Goal: Transaction & Acquisition: Purchase product/service

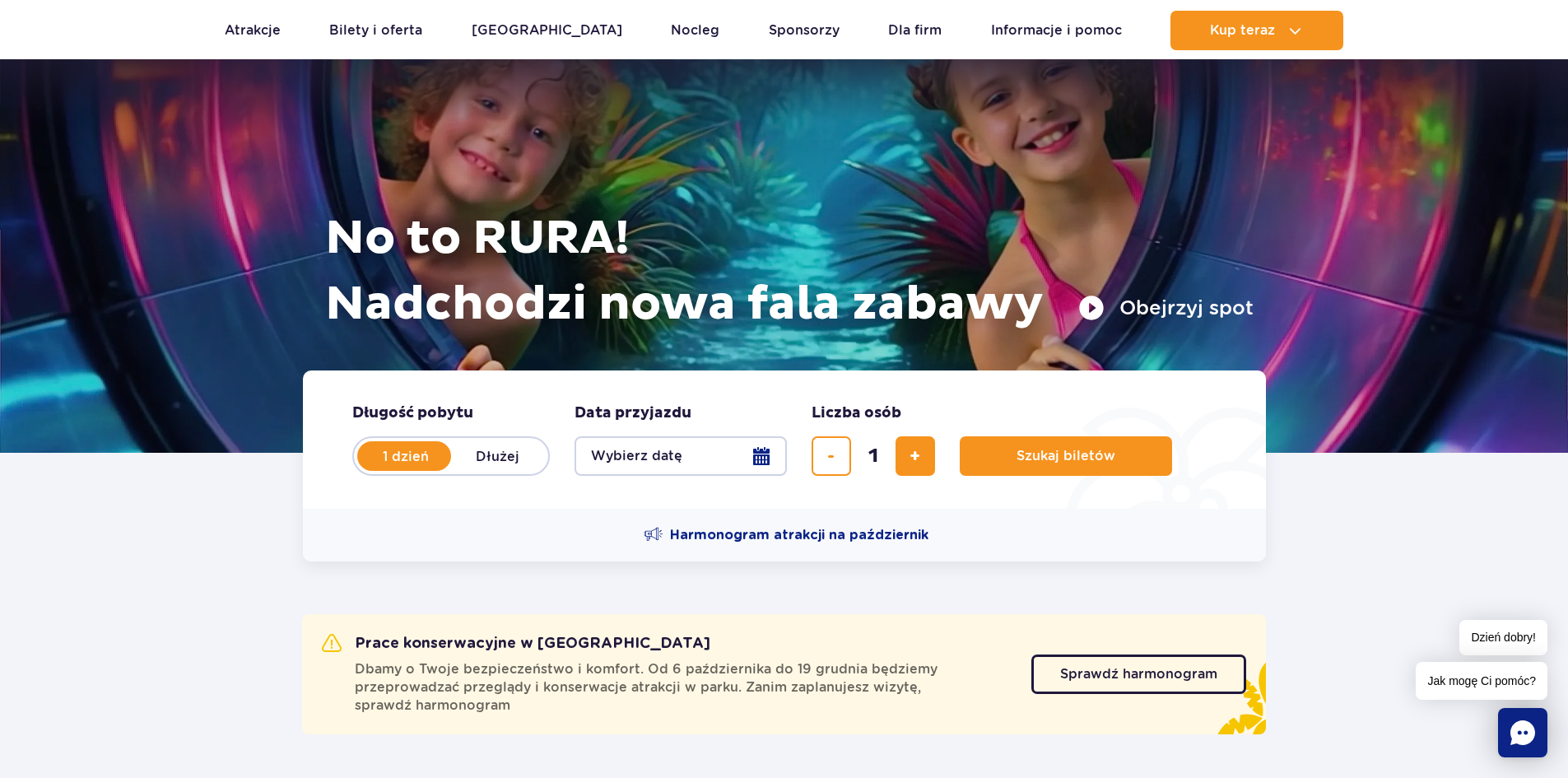
scroll to position [165, 0]
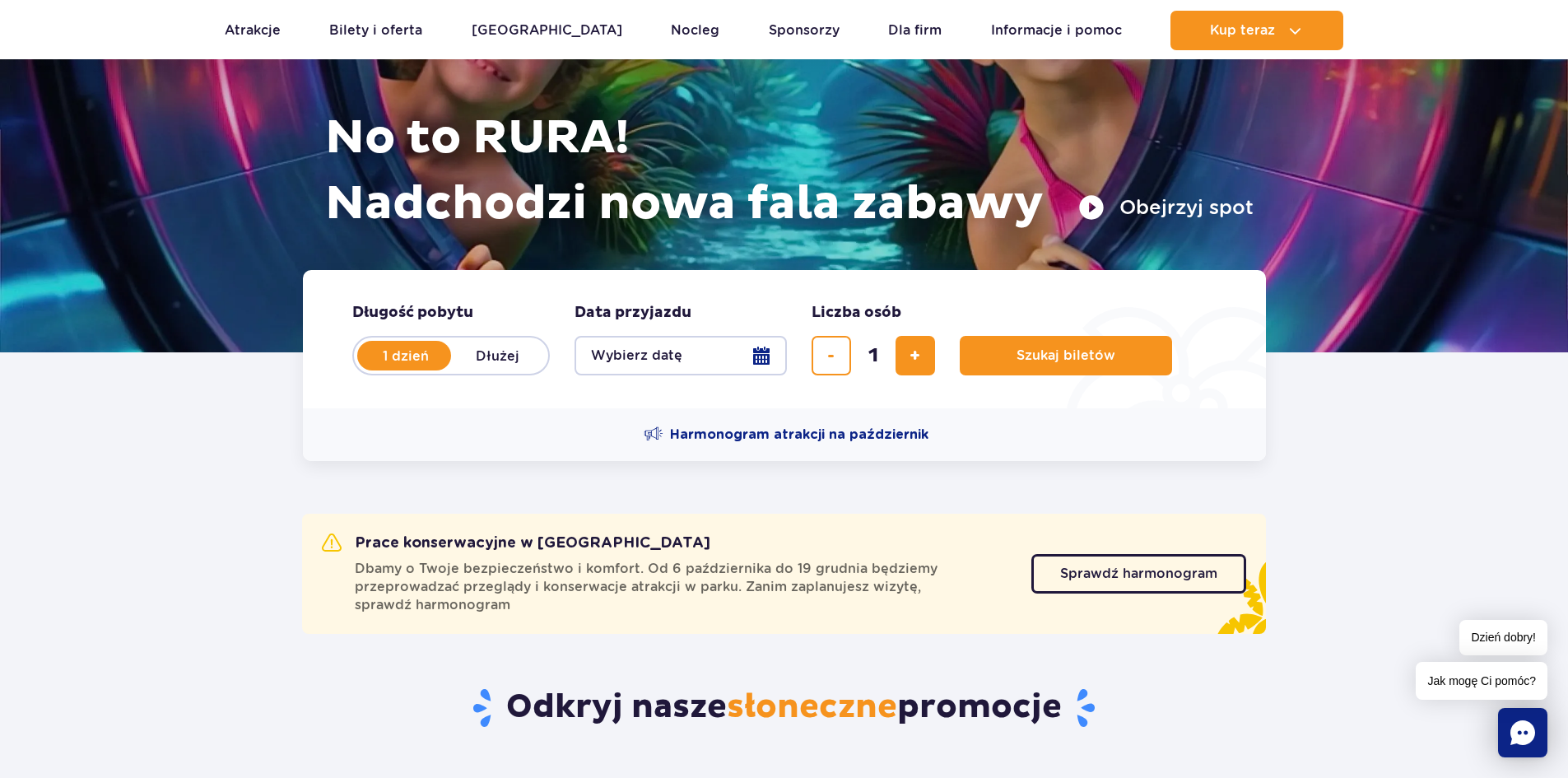
click at [762, 355] on button "Wybierz datę" at bounding box center [680, 356] width 212 height 40
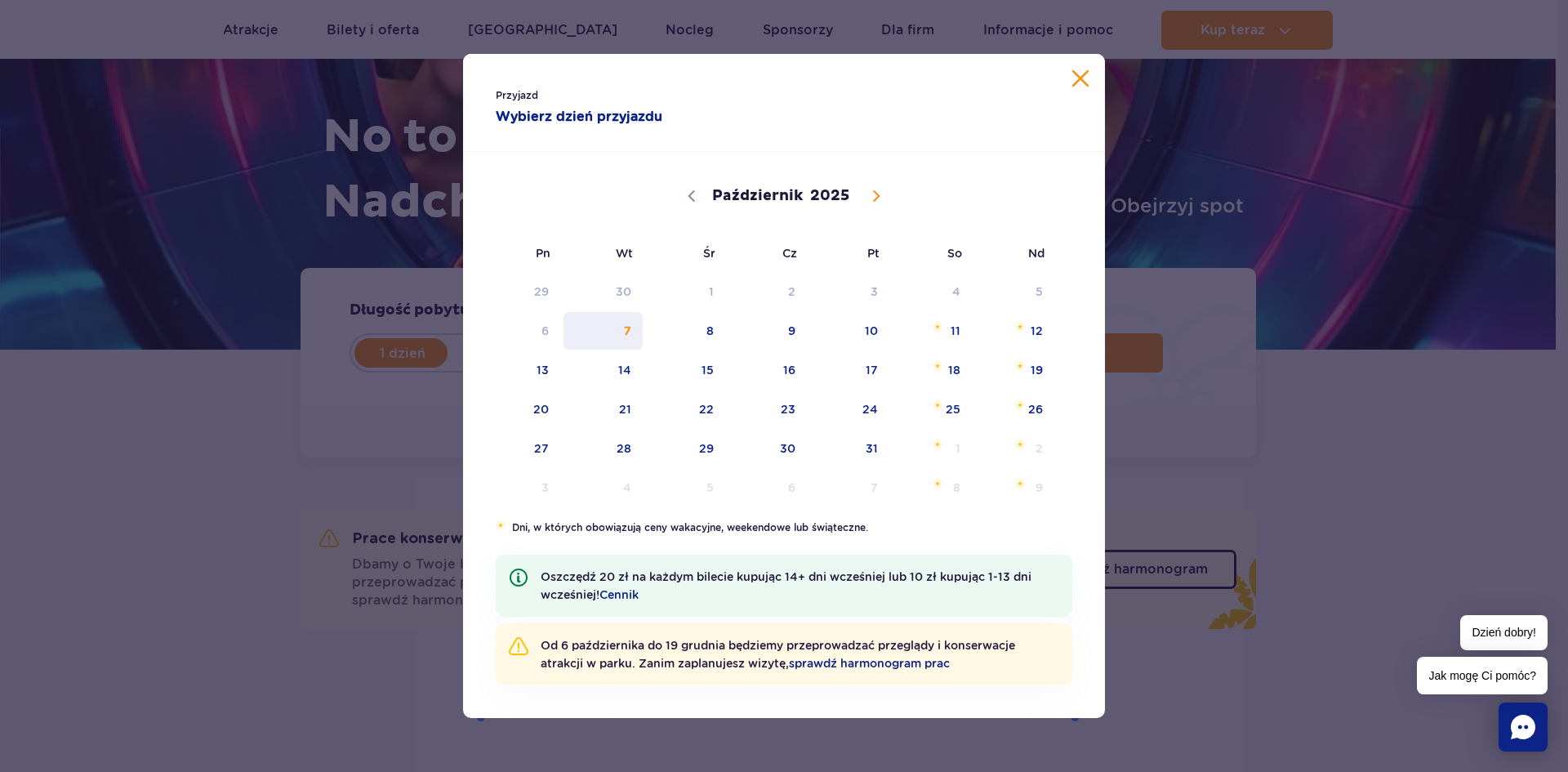
click at [632, 333] on span "7" at bounding box center [603, 331] width 83 height 38
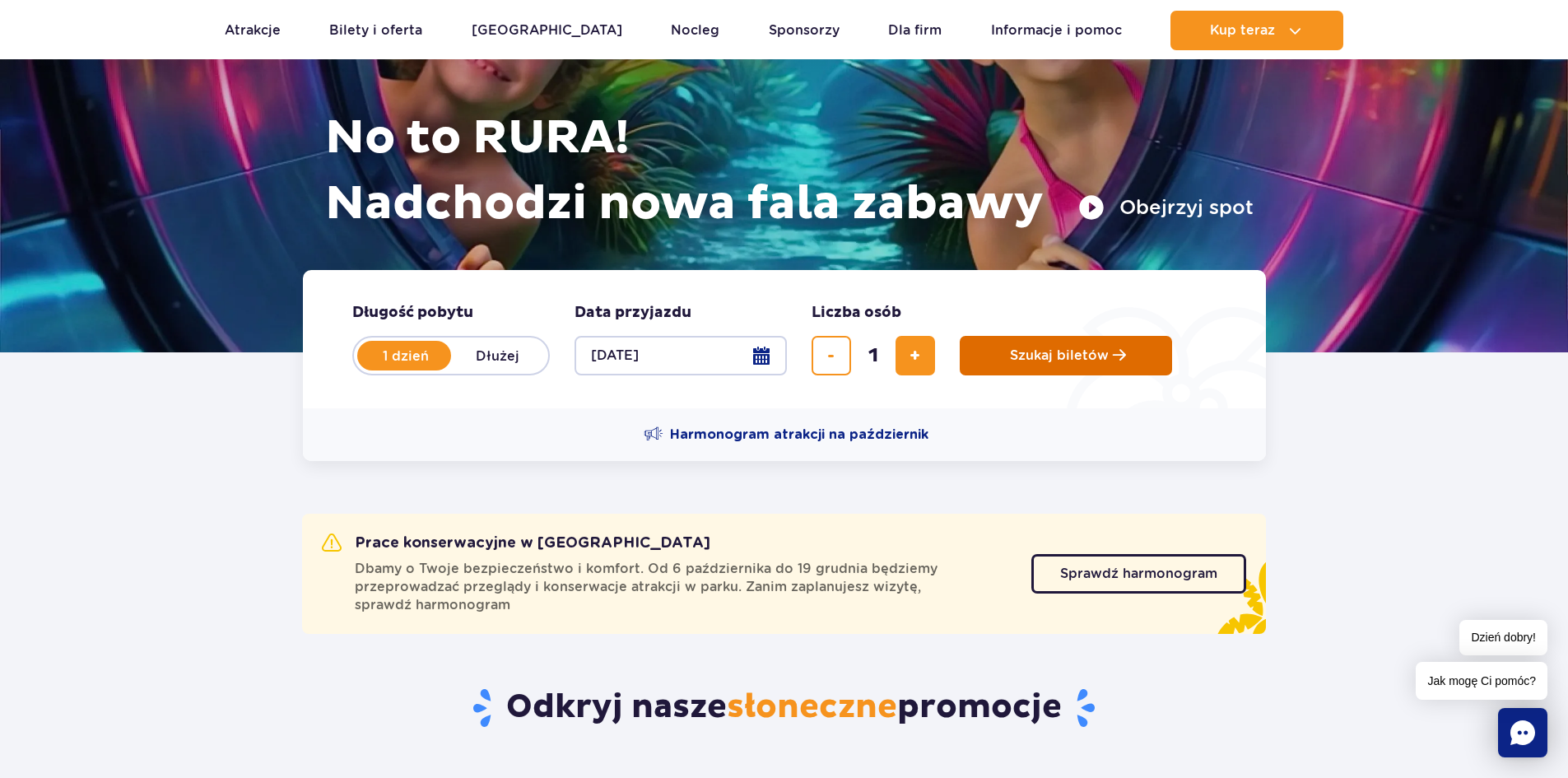
click at [1098, 353] on span "Szukaj biletów" at bounding box center [1059, 355] width 99 height 15
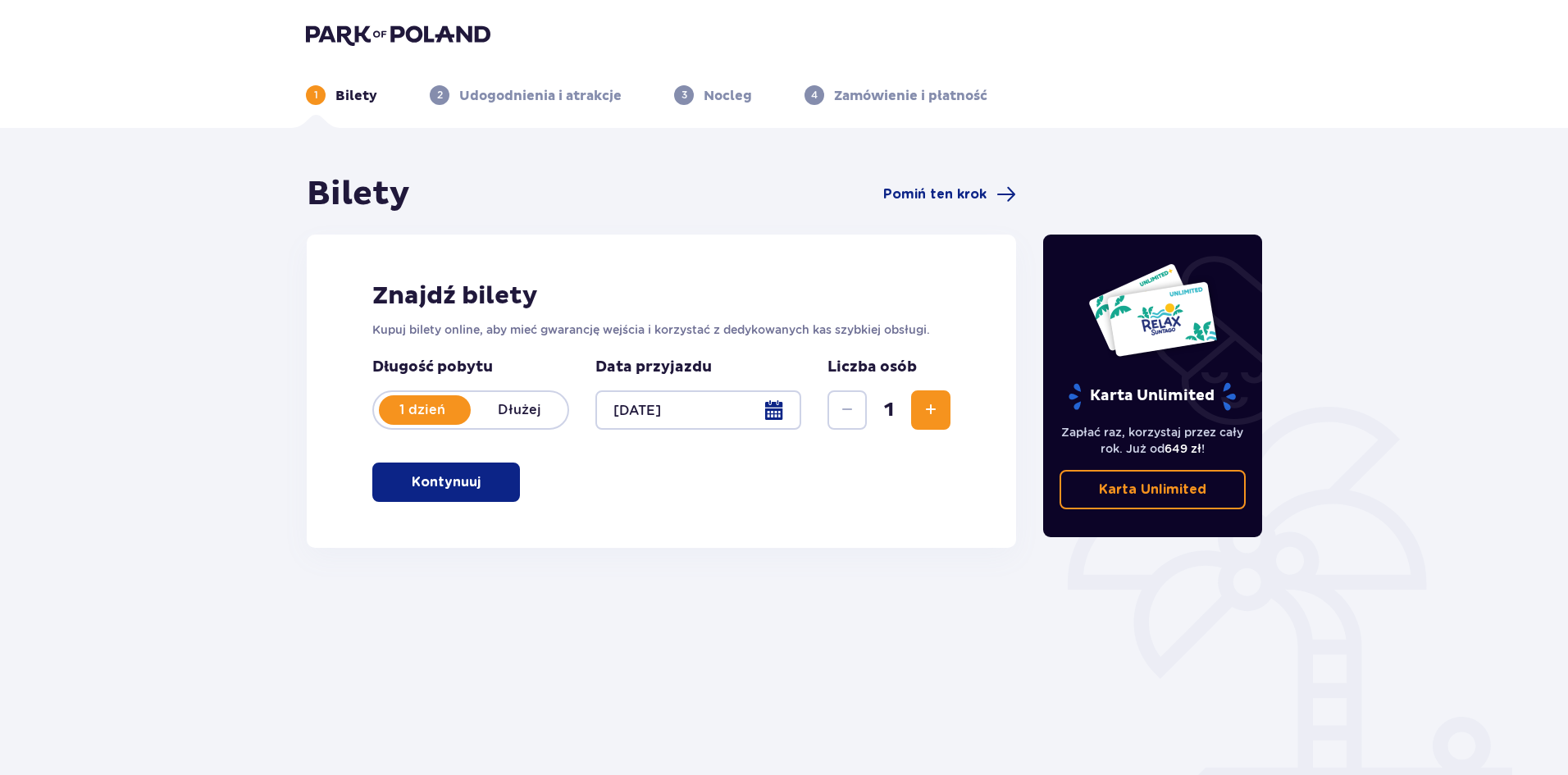
click at [466, 475] on p "Kontynuuj" at bounding box center [446, 482] width 69 height 18
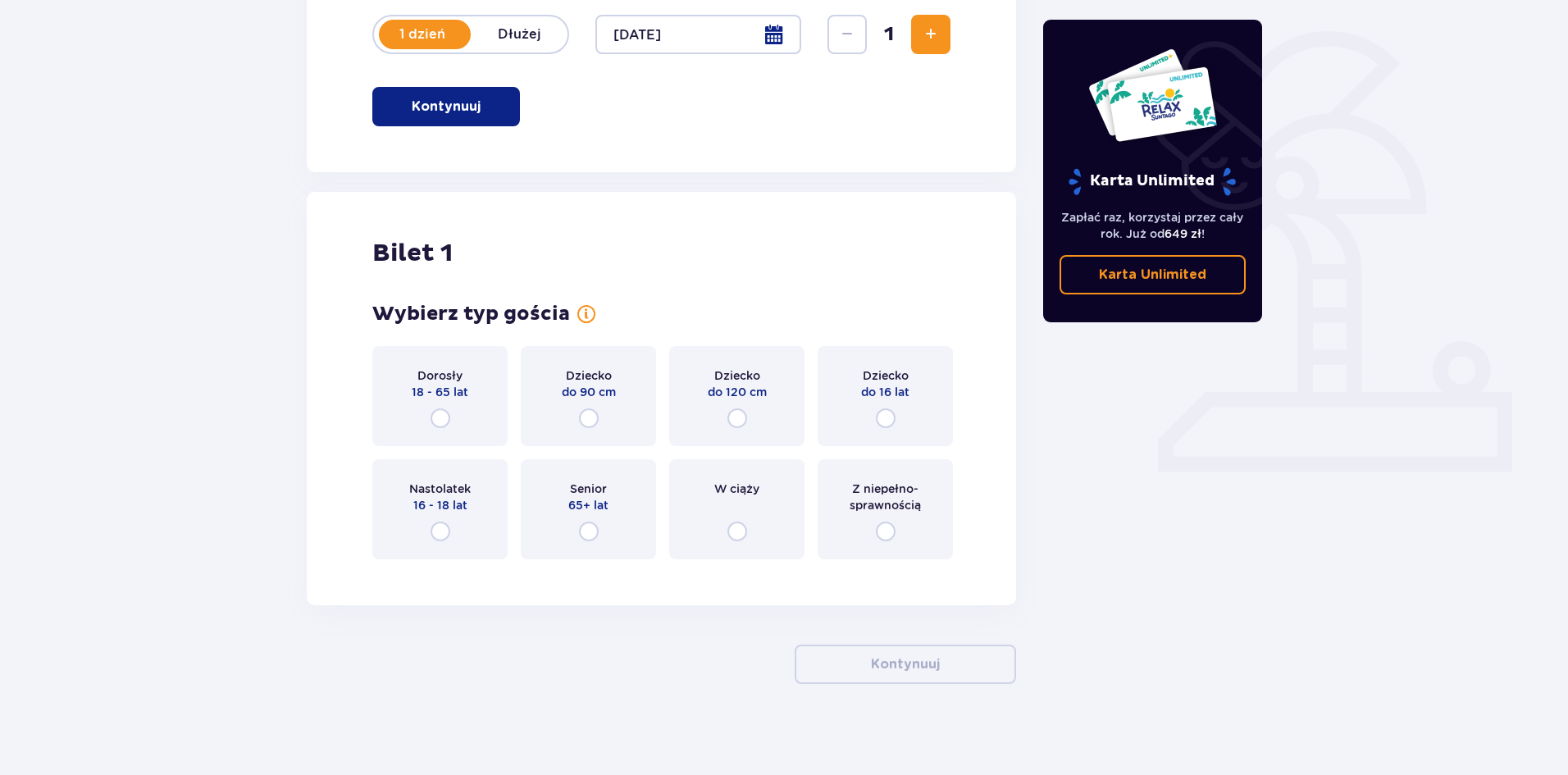
scroll to position [383, 0]
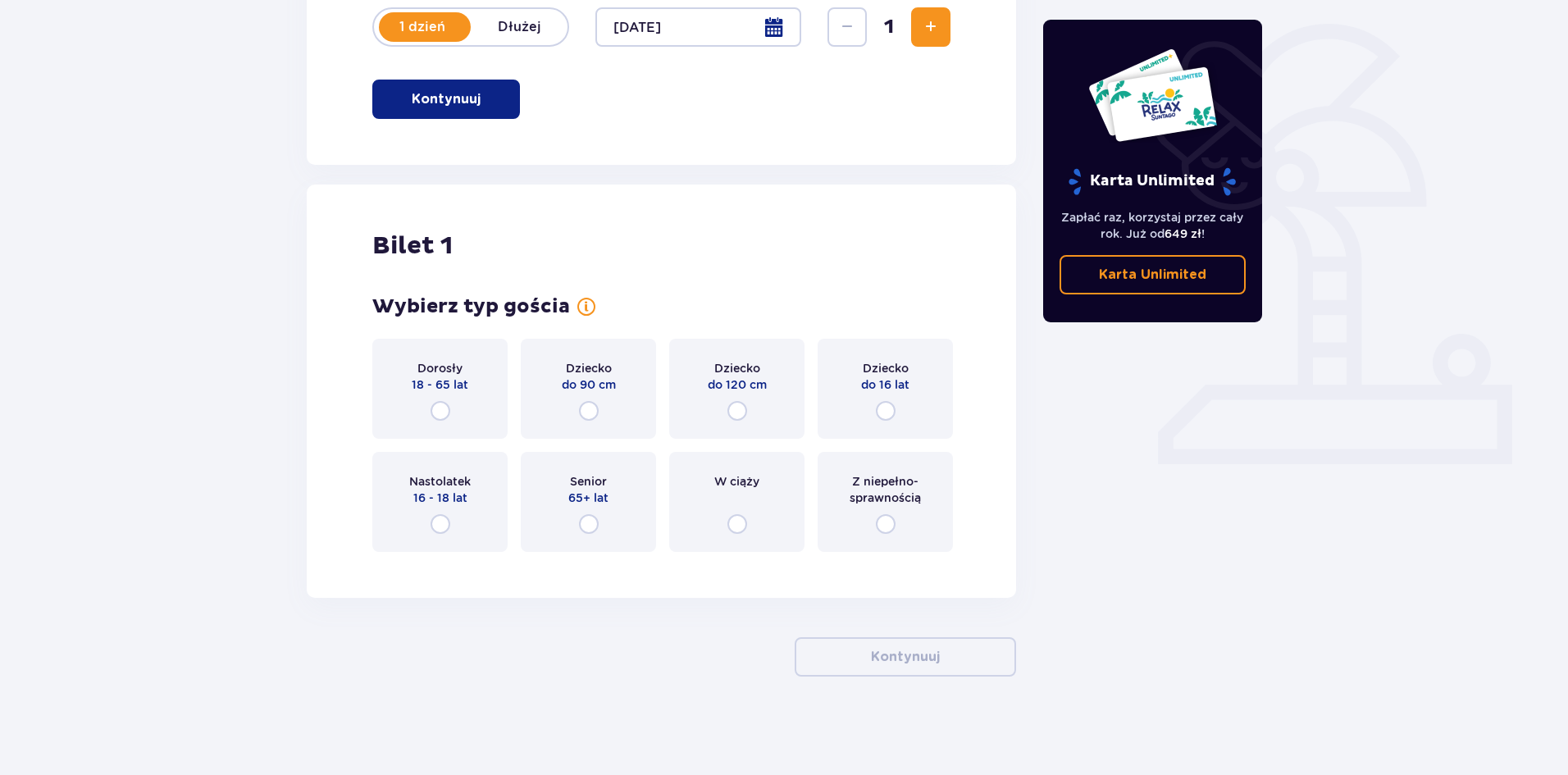
click at [443, 416] on input "radio" at bounding box center [440, 411] width 20 height 20
radio input "true"
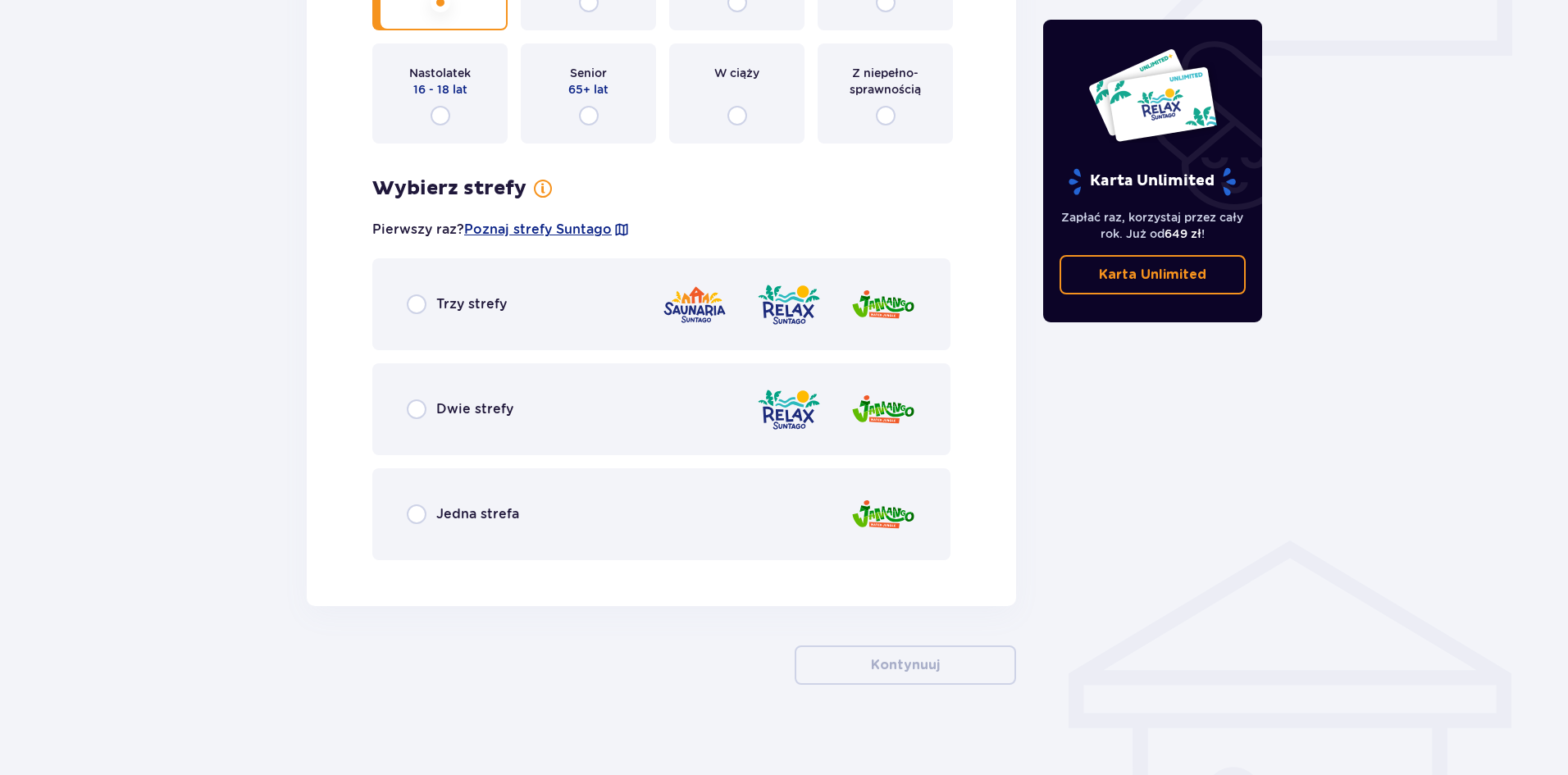
scroll to position [799, 0]
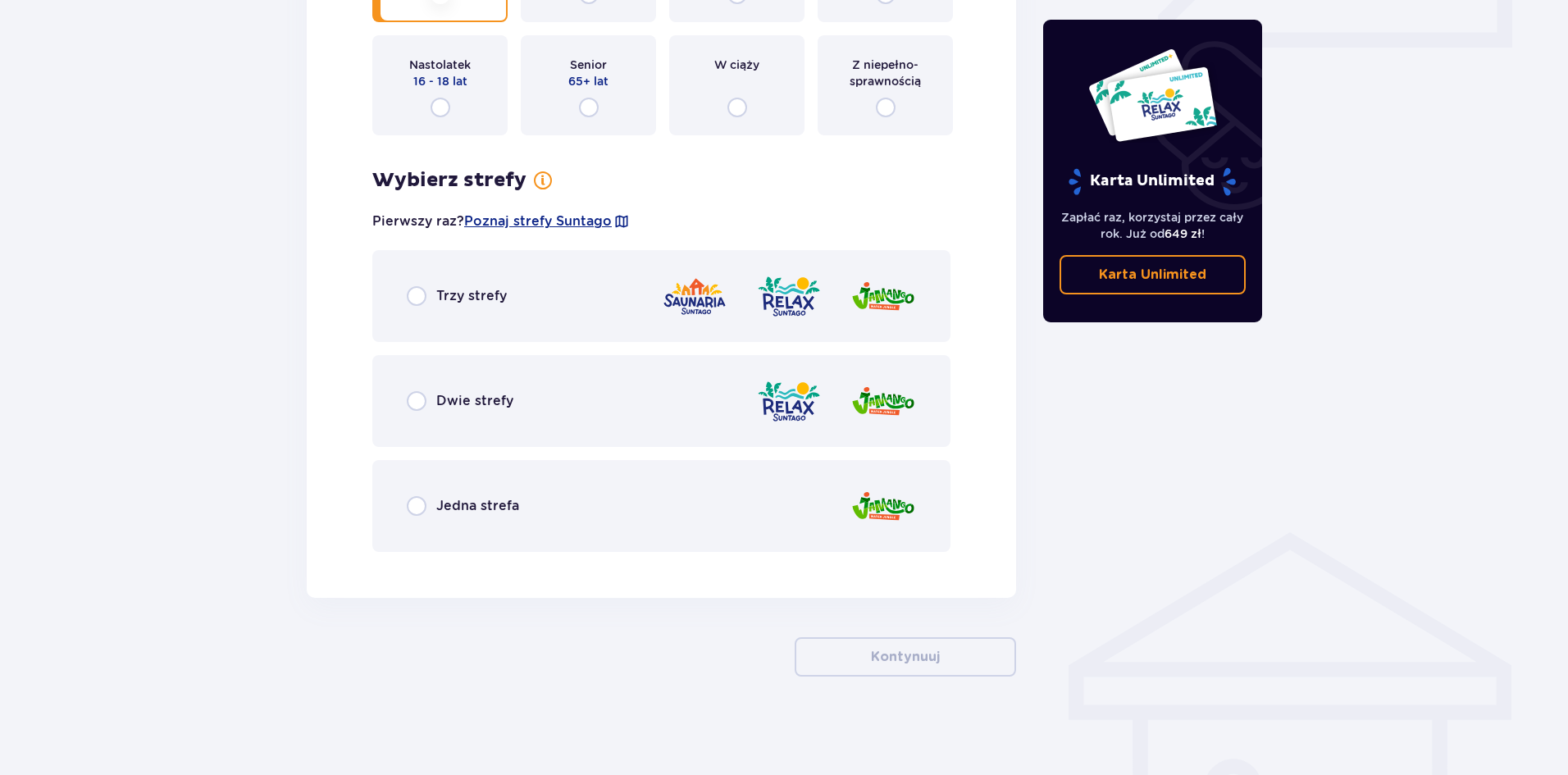
click at [409, 398] on input "radio" at bounding box center [416, 400] width 20 height 20
radio input "true"
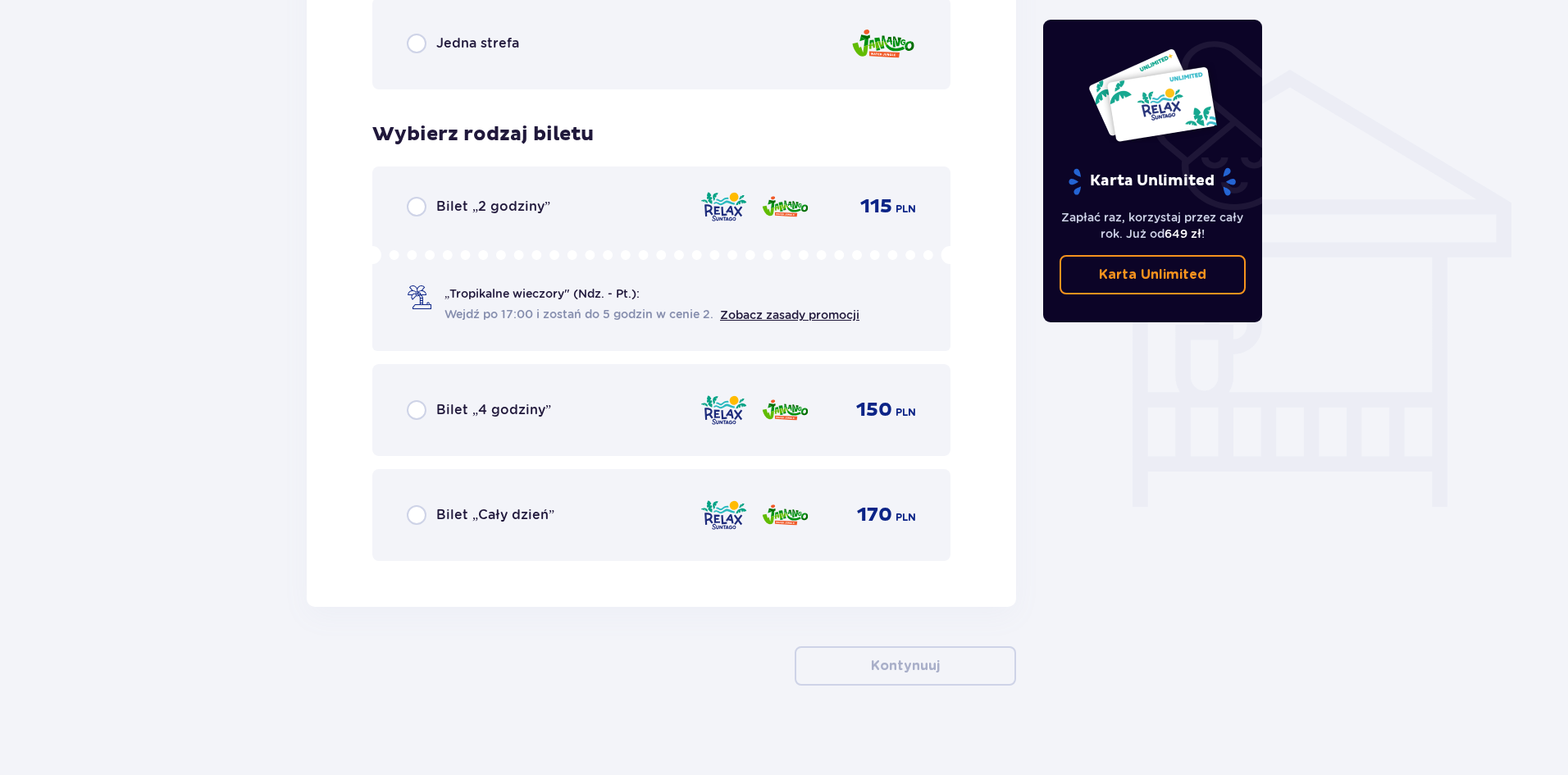
scroll to position [1271, 0]
